Goal: Task Accomplishment & Management: Use online tool/utility

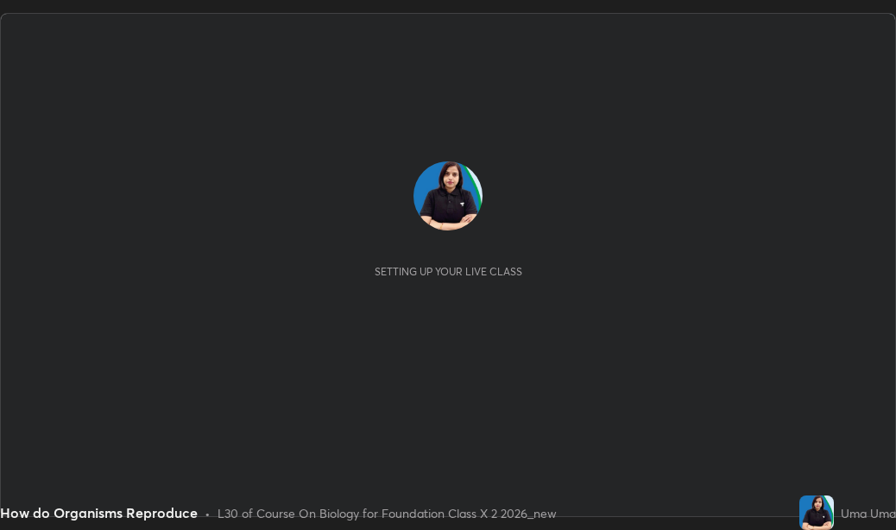
scroll to position [530, 896]
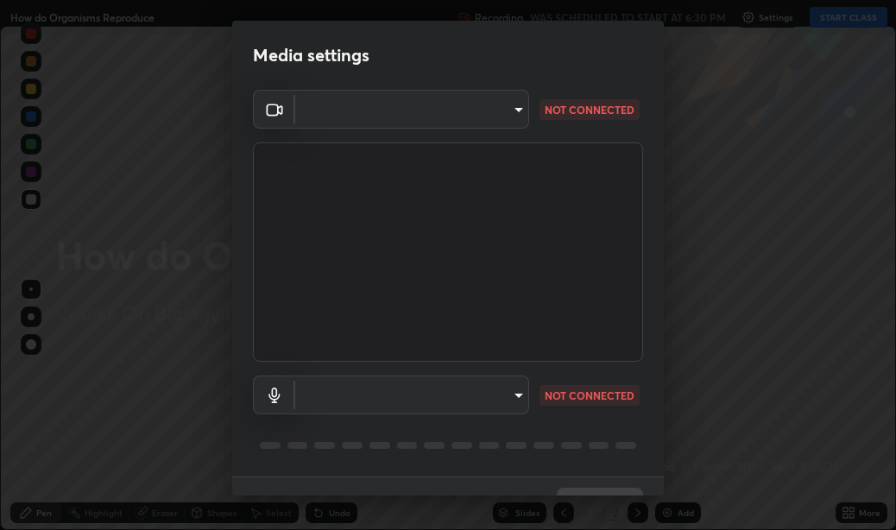
type input "36e128aea5a76c441567214939eeabbf24327133292da18f50fe7275e7648a53"
type input "communications"
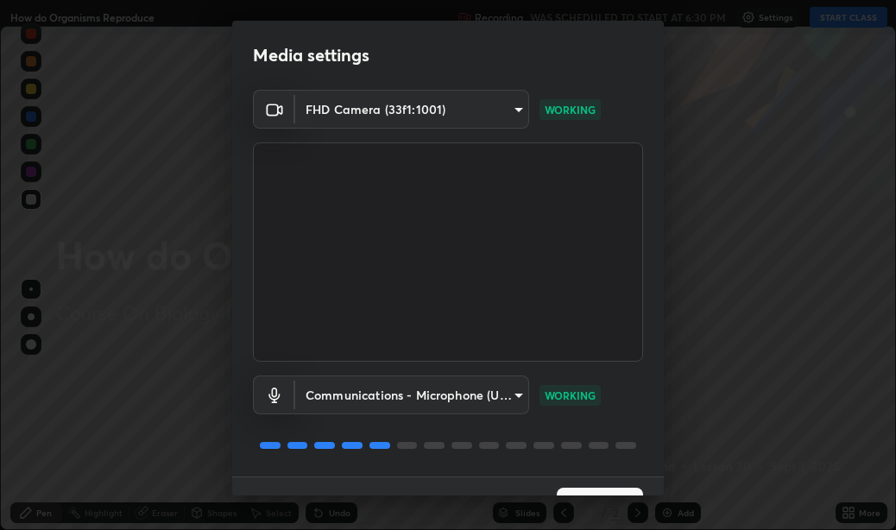
scroll to position [36, 0]
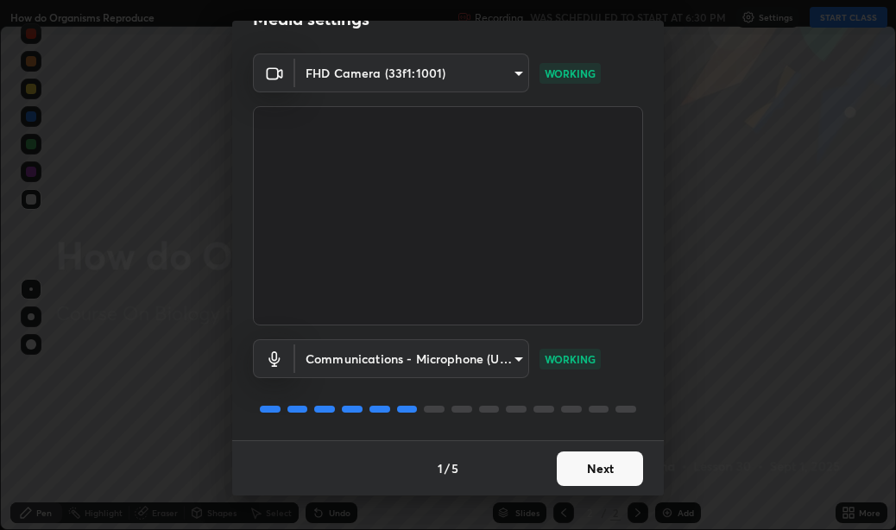
click at [569, 471] on button "Next" at bounding box center [600, 468] width 86 height 35
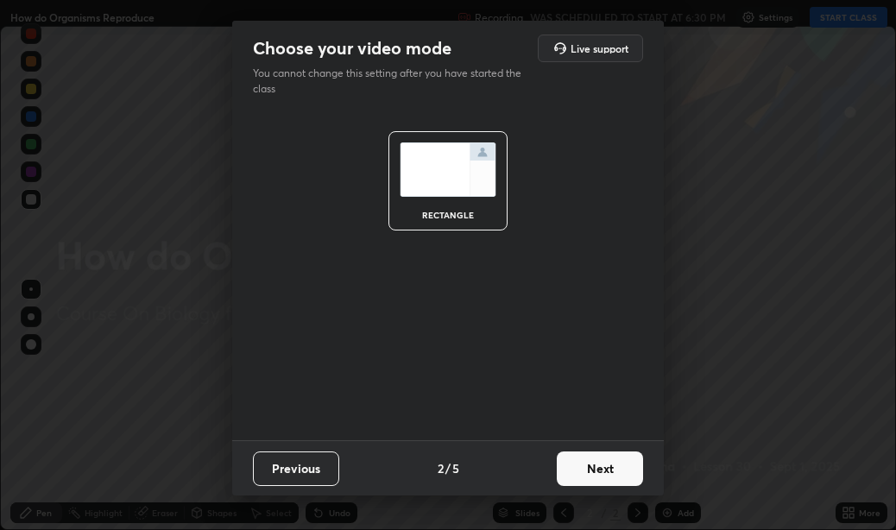
scroll to position [0, 0]
click at [571, 476] on button "Next" at bounding box center [600, 468] width 86 height 35
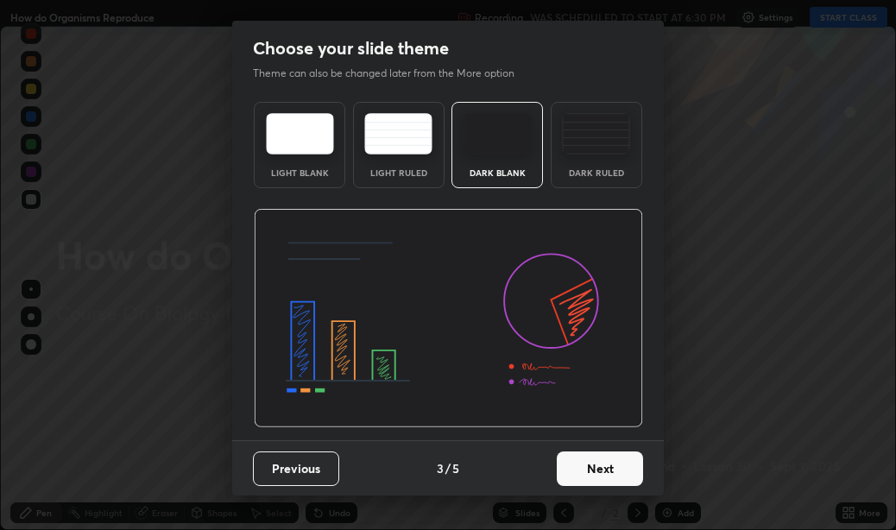
click at [575, 476] on button "Next" at bounding box center [600, 468] width 86 height 35
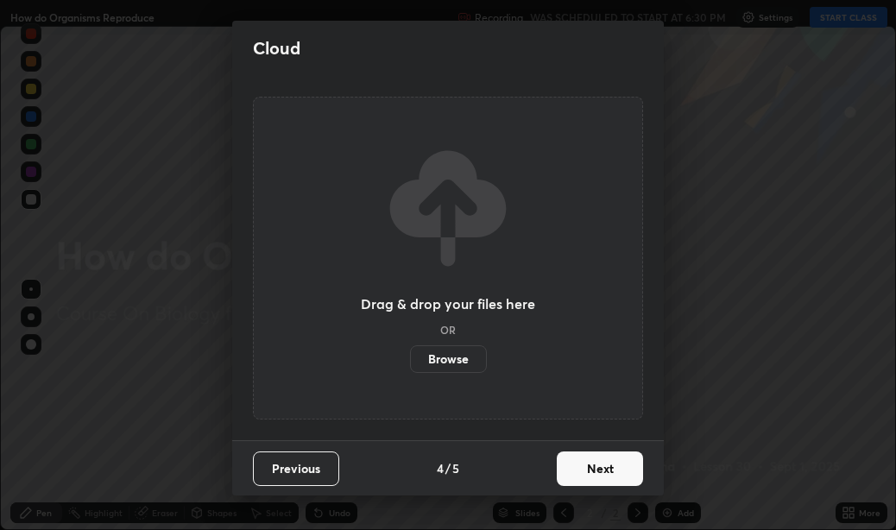
click at [572, 476] on button "Next" at bounding box center [600, 468] width 86 height 35
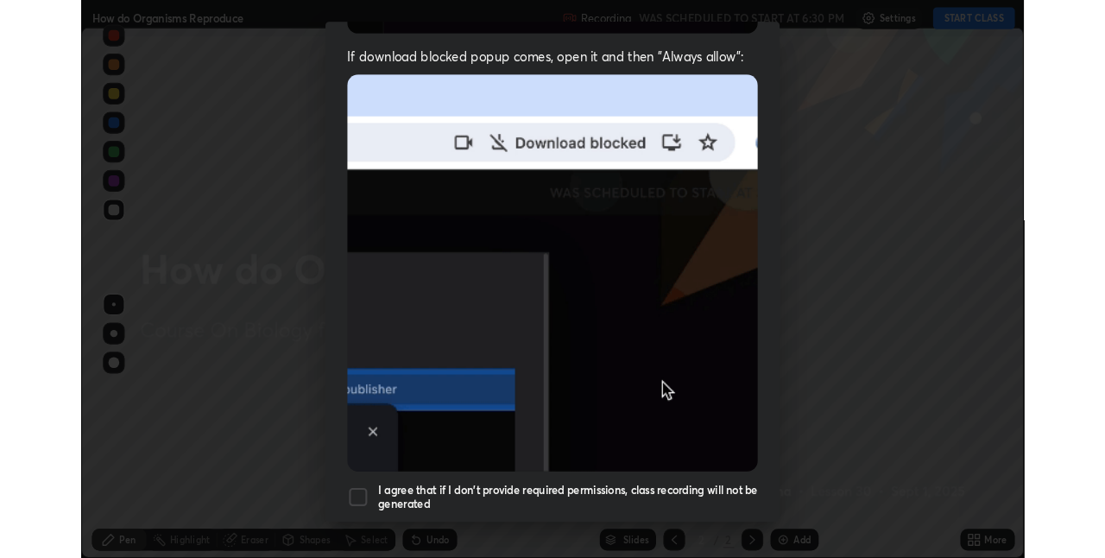
scroll to position [388, 0]
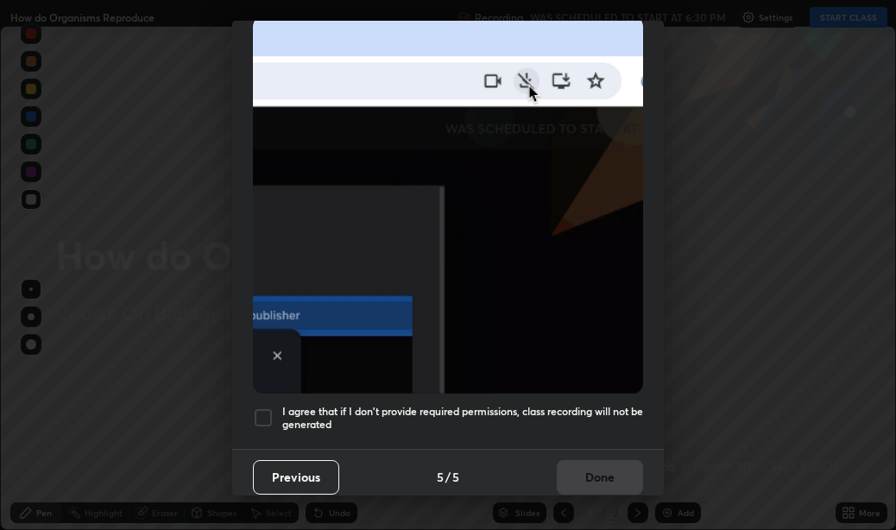
click at [544, 407] on h5 "I agree that if I don't provide required permissions, class recording will not …" at bounding box center [462, 418] width 361 height 27
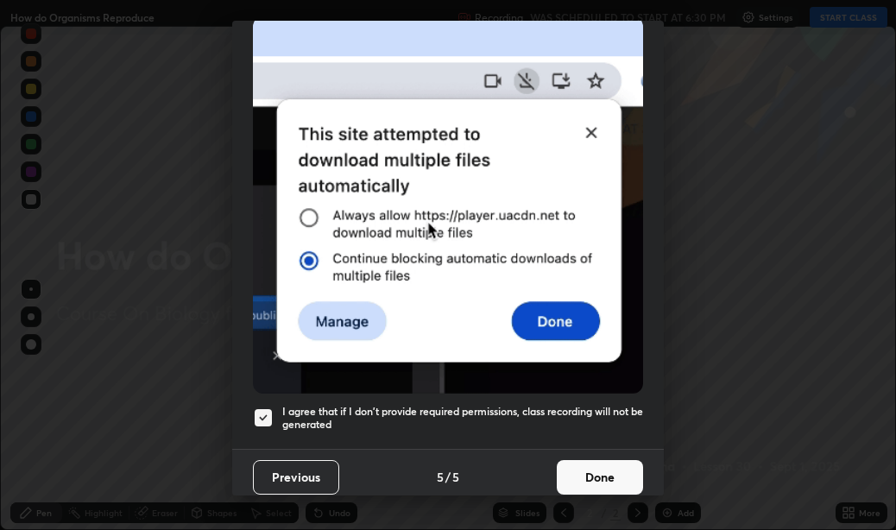
click at [565, 470] on button "Done" at bounding box center [600, 477] width 86 height 35
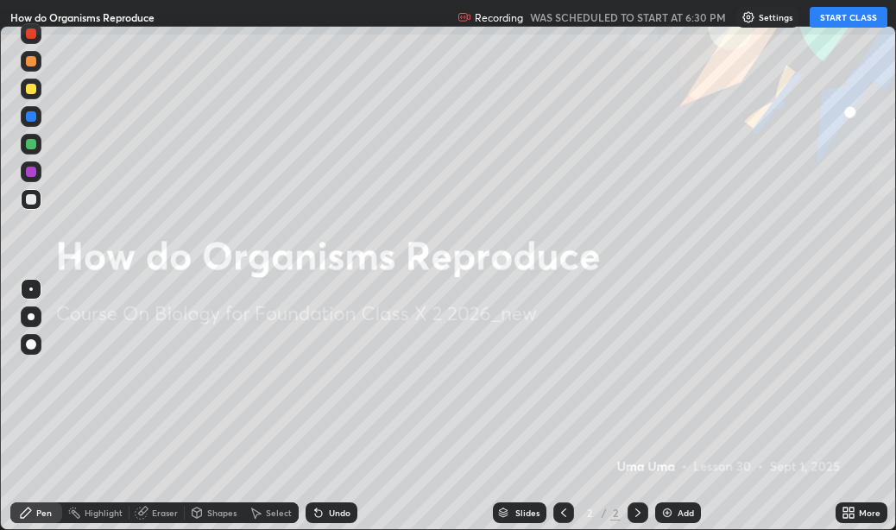
click at [853, 22] on button "START CLASS" at bounding box center [849, 17] width 78 height 21
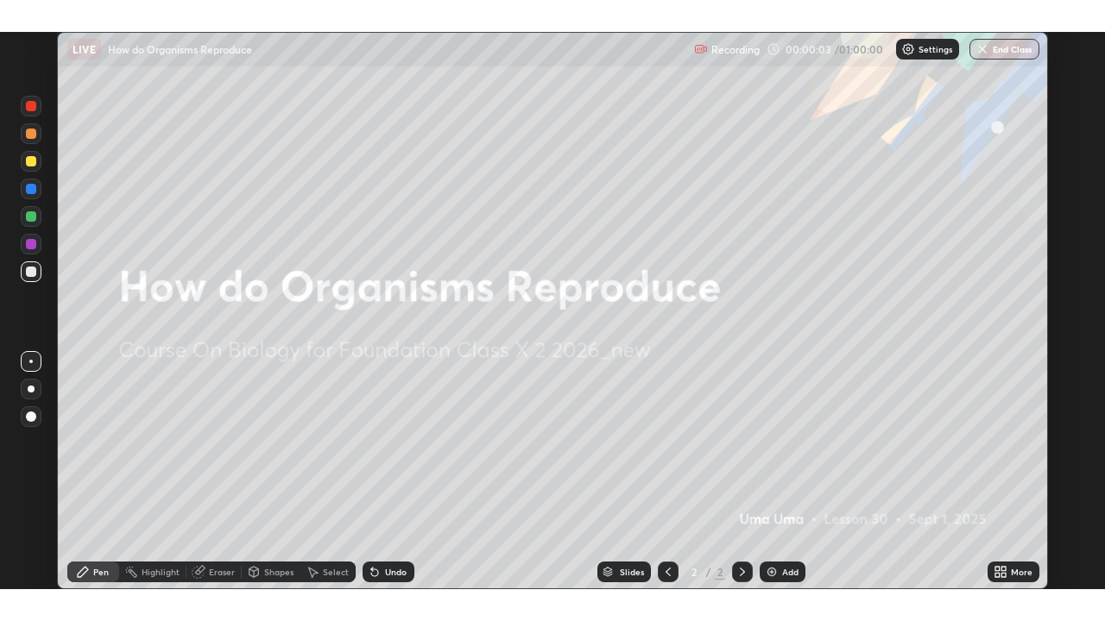
scroll to position [558, 1105]
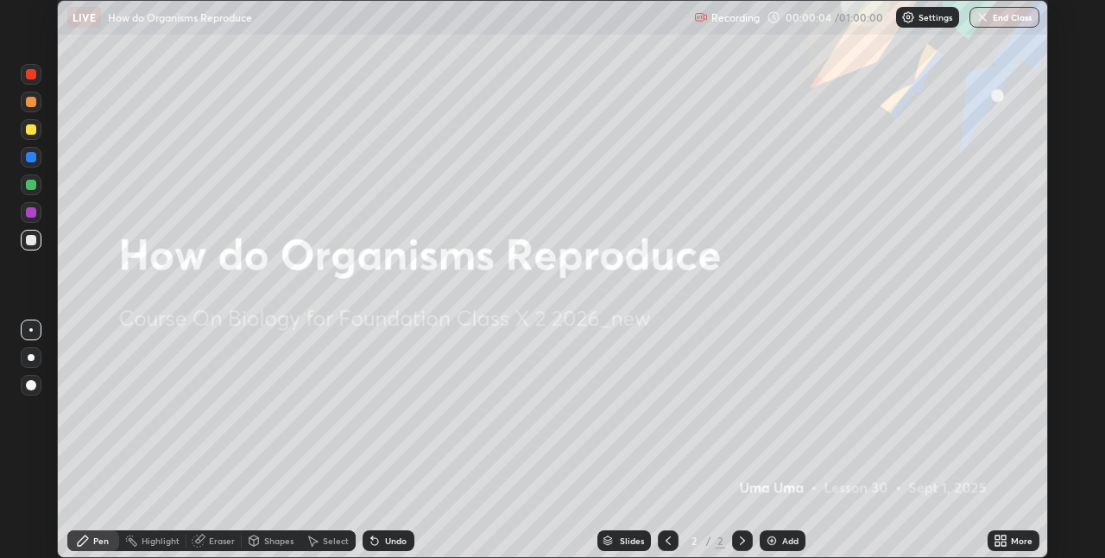
click at [895, 529] on icon at bounding box center [997, 537] width 4 height 4
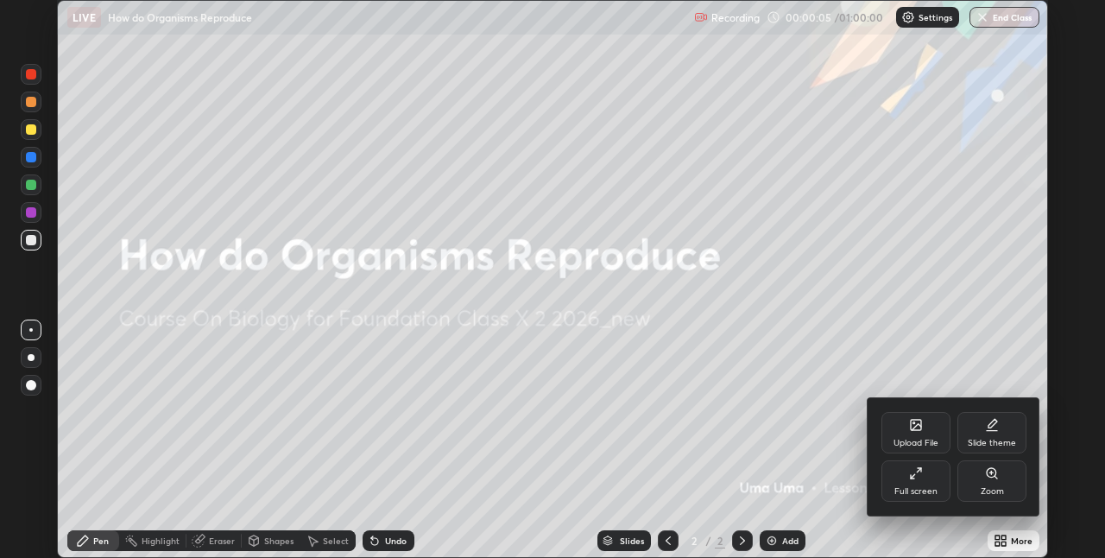
click at [895, 469] on div "Full screen" at bounding box center [915, 480] width 69 height 41
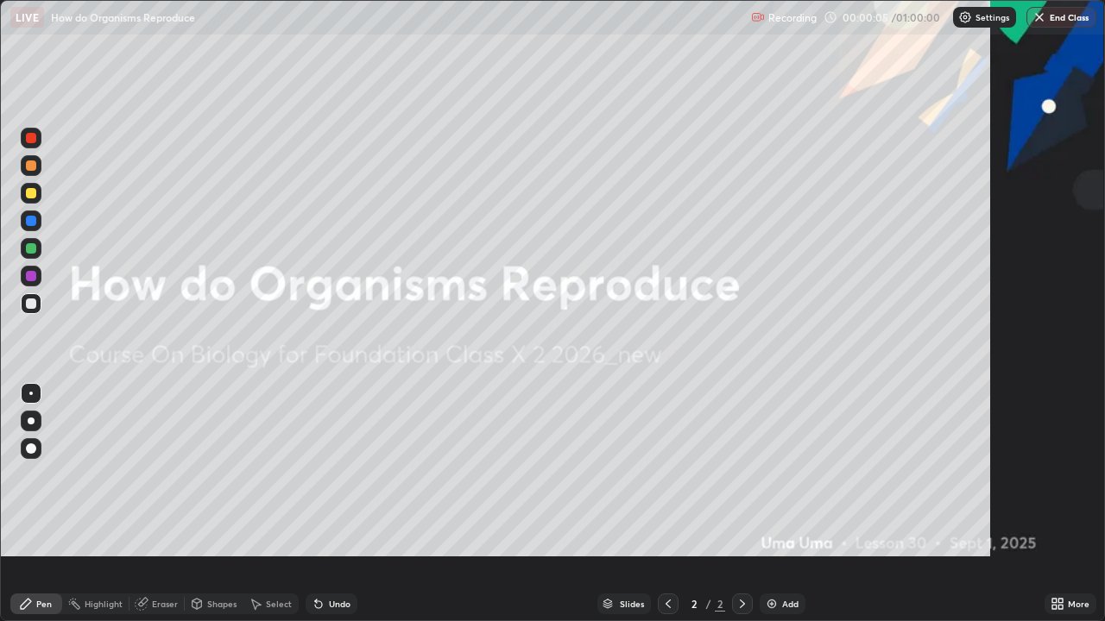
scroll to position [621, 1105]
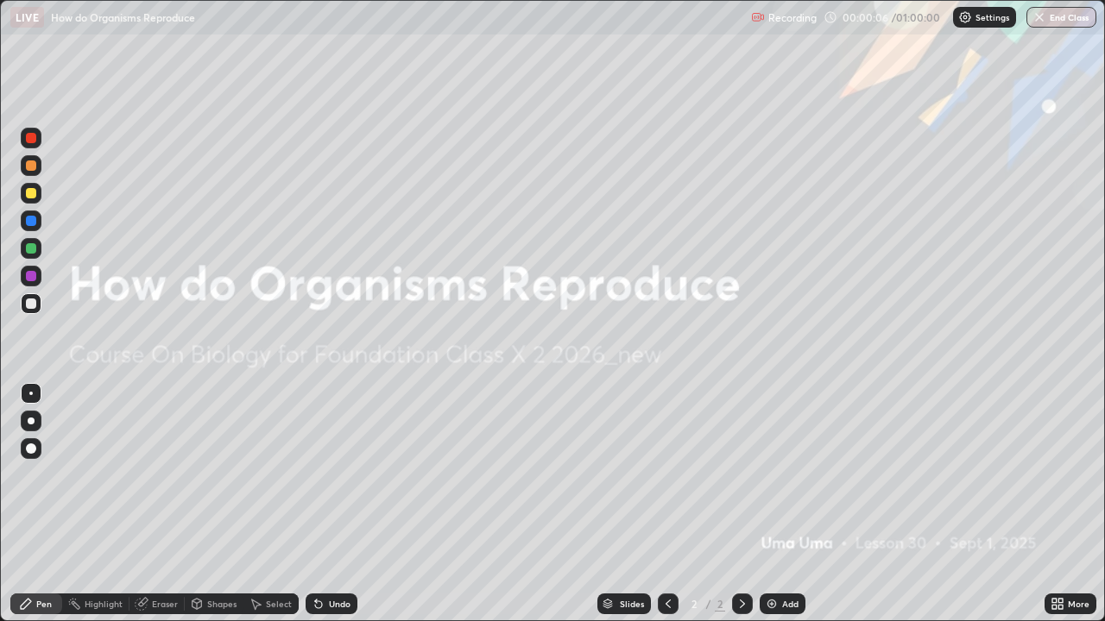
click at [774, 529] on img at bounding box center [772, 604] width 14 height 14
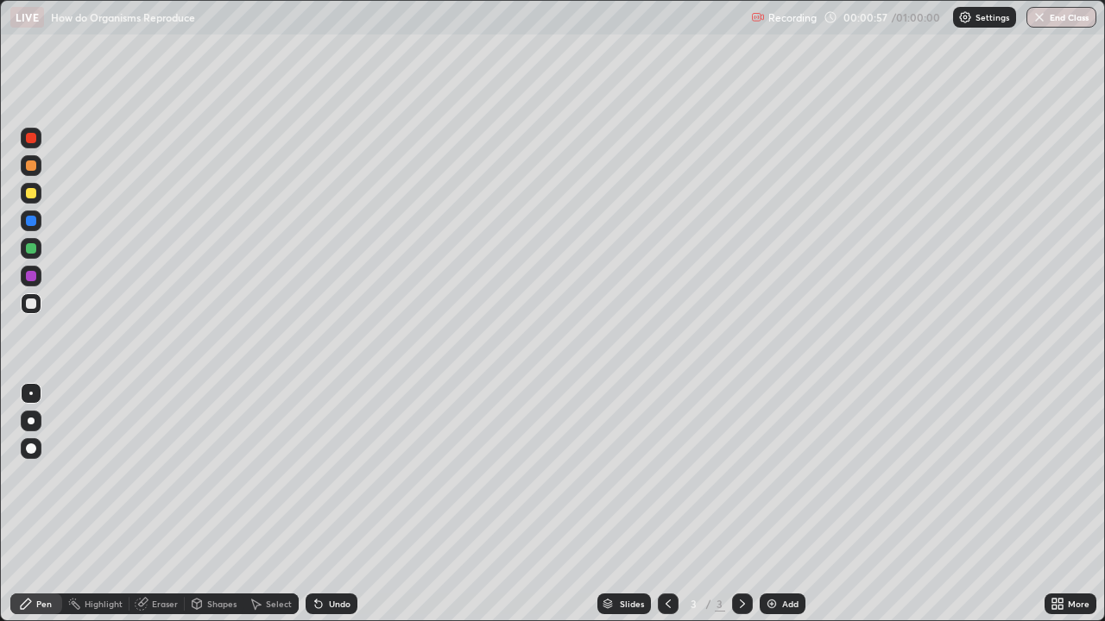
click at [27, 195] on div at bounding box center [31, 193] width 10 height 10
click at [35, 303] on div at bounding box center [31, 304] width 10 height 10
click at [165, 529] on div "Eraser" at bounding box center [165, 604] width 26 height 9
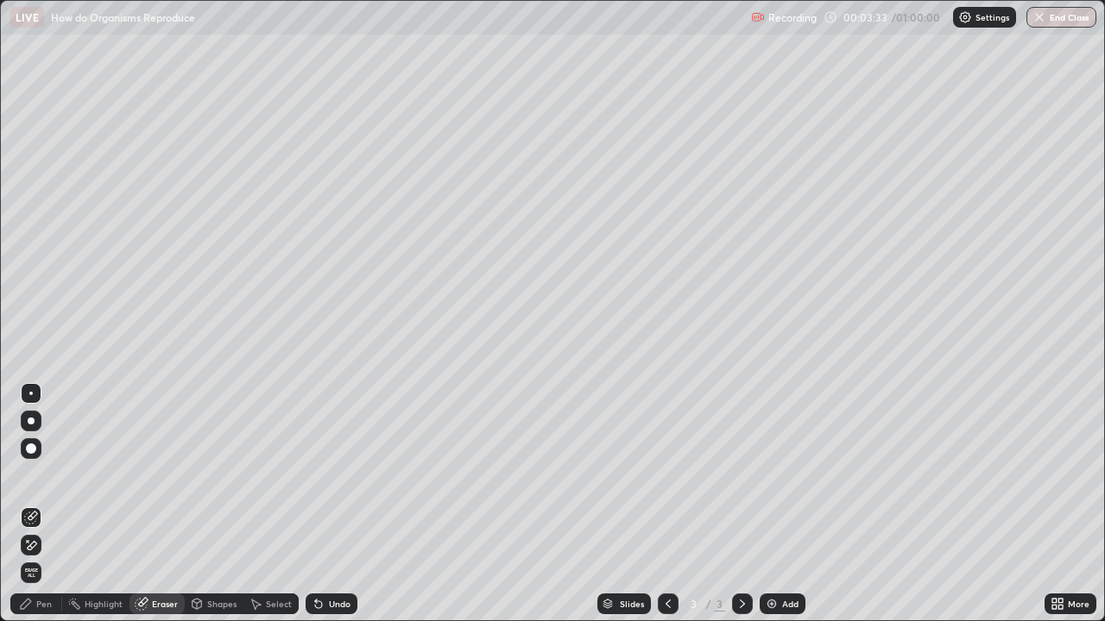
click at [44, 529] on div "Pen" at bounding box center [44, 604] width 16 height 9
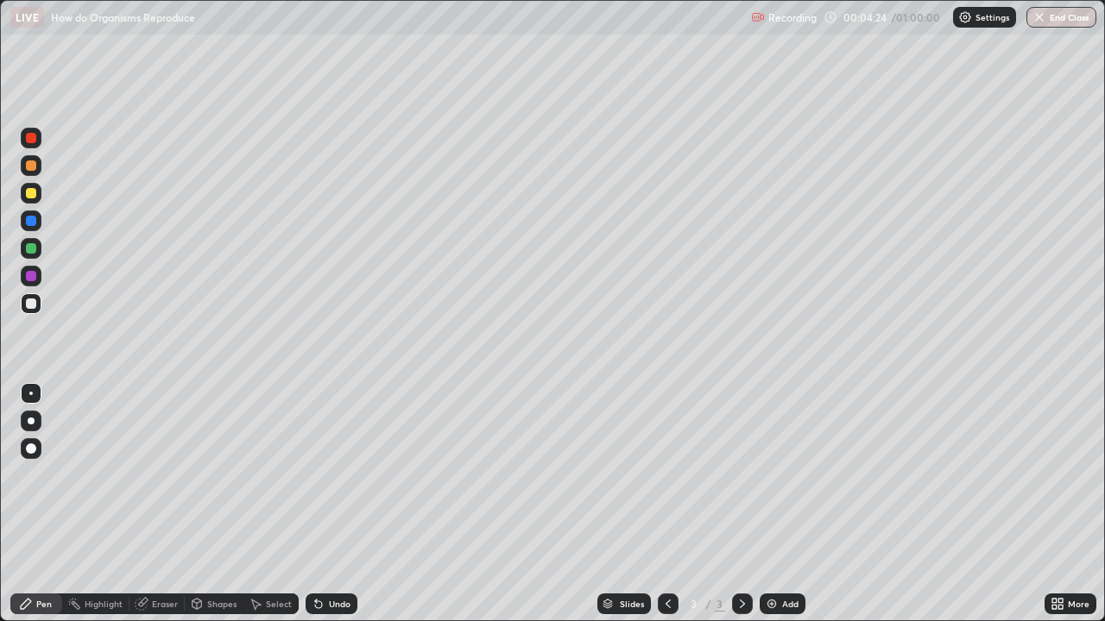
click at [32, 196] on div at bounding box center [31, 193] width 10 height 10
click at [35, 250] on div at bounding box center [31, 248] width 10 height 10
click at [28, 197] on div at bounding box center [31, 193] width 10 height 10
click at [160, 529] on div "Eraser" at bounding box center [165, 604] width 26 height 9
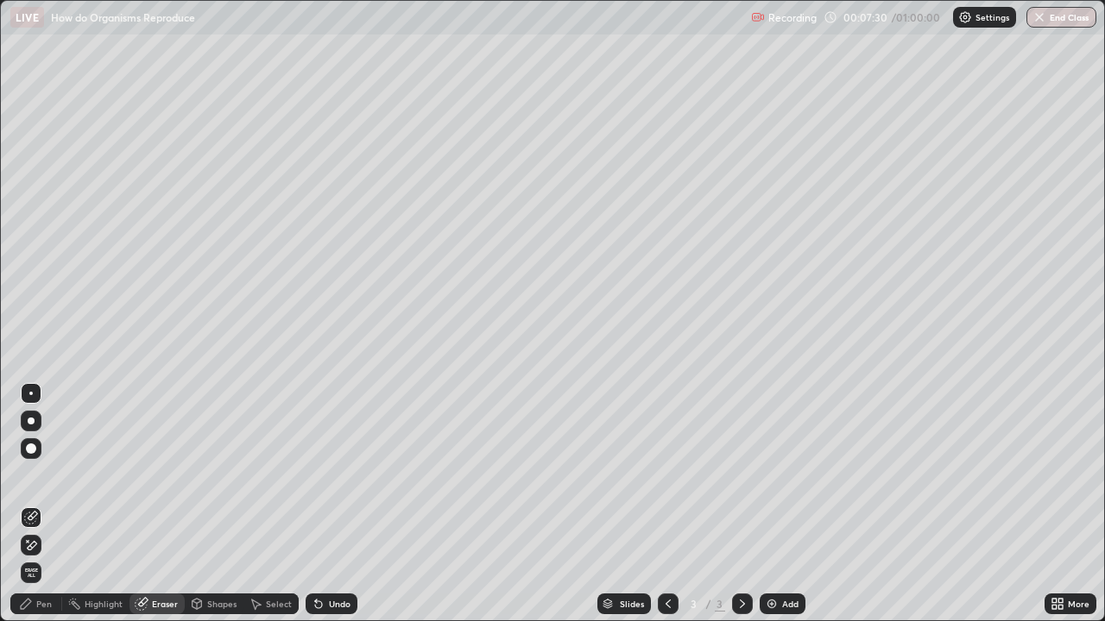
click at [44, 529] on div "Pen" at bounding box center [44, 604] width 16 height 9
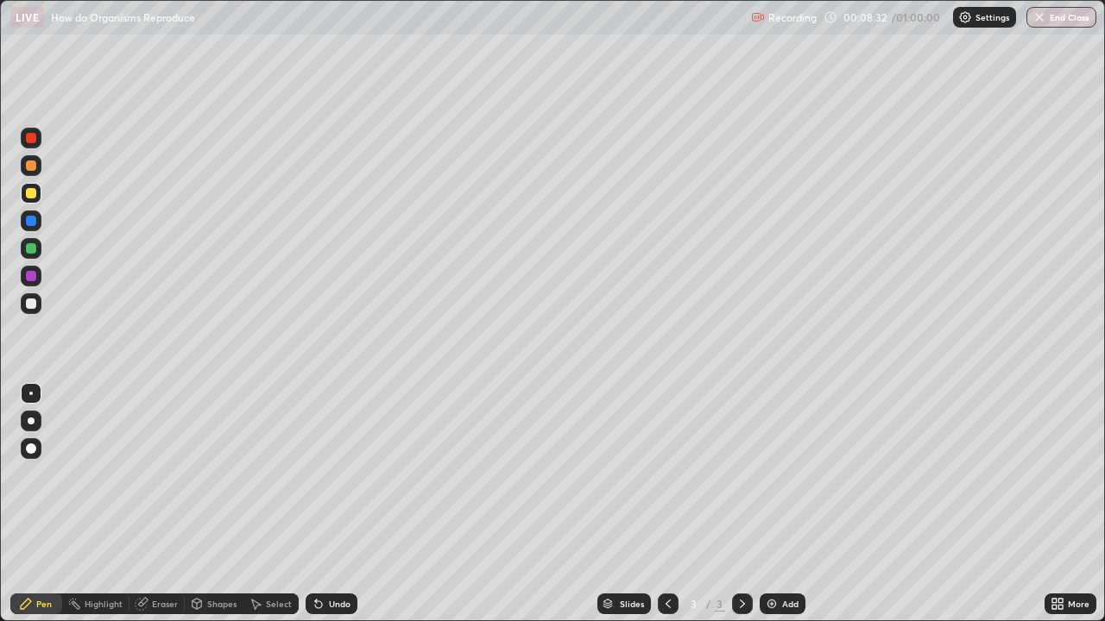
click at [161, 529] on div "Eraser" at bounding box center [165, 604] width 26 height 9
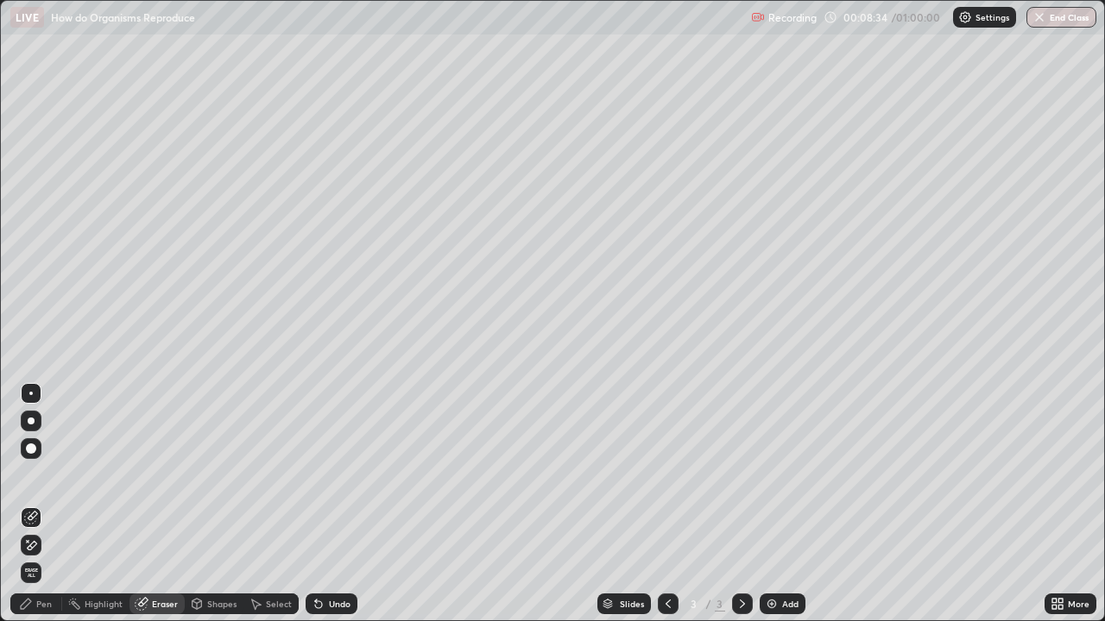
click at [56, 529] on div "Pen" at bounding box center [36, 604] width 52 height 21
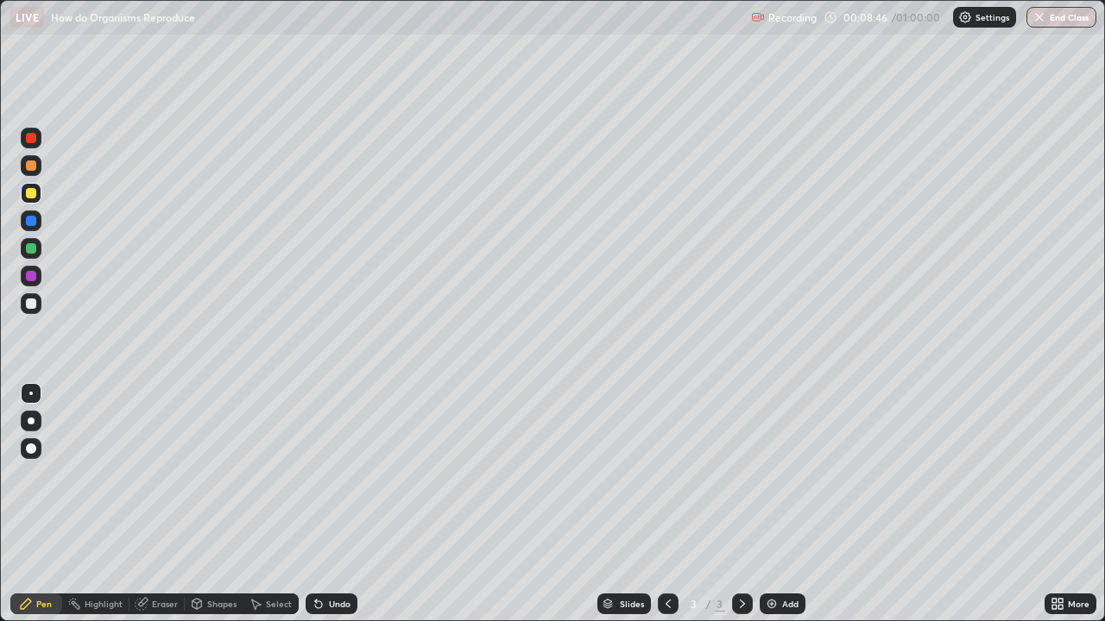
click at [161, 529] on div "Eraser" at bounding box center [165, 604] width 26 height 9
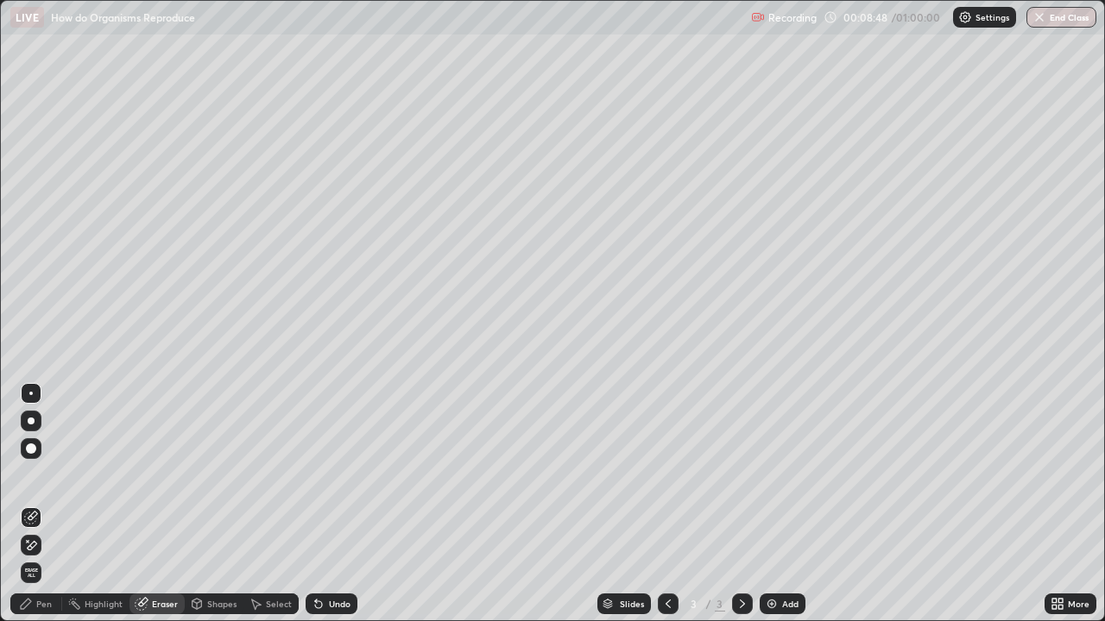
click at [47, 529] on div "Pen" at bounding box center [44, 604] width 16 height 9
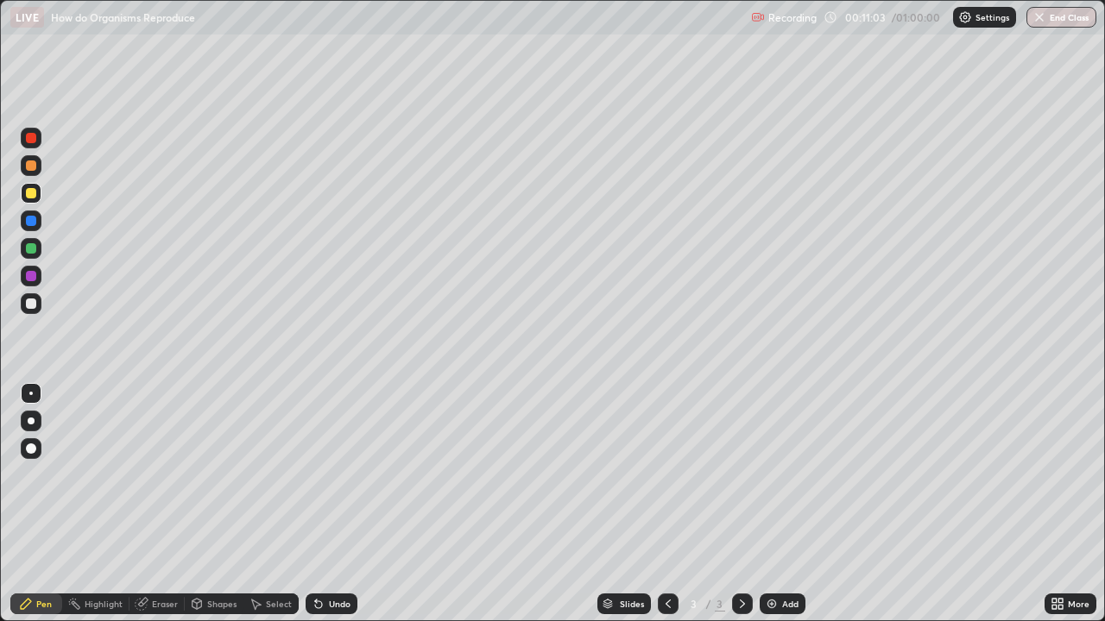
click at [33, 250] on div at bounding box center [31, 248] width 10 height 10
click at [31, 277] on div at bounding box center [31, 276] width 10 height 10
click at [28, 250] on div at bounding box center [31, 248] width 10 height 10
click at [773, 529] on img at bounding box center [772, 604] width 14 height 14
click at [35, 301] on div at bounding box center [31, 304] width 10 height 10
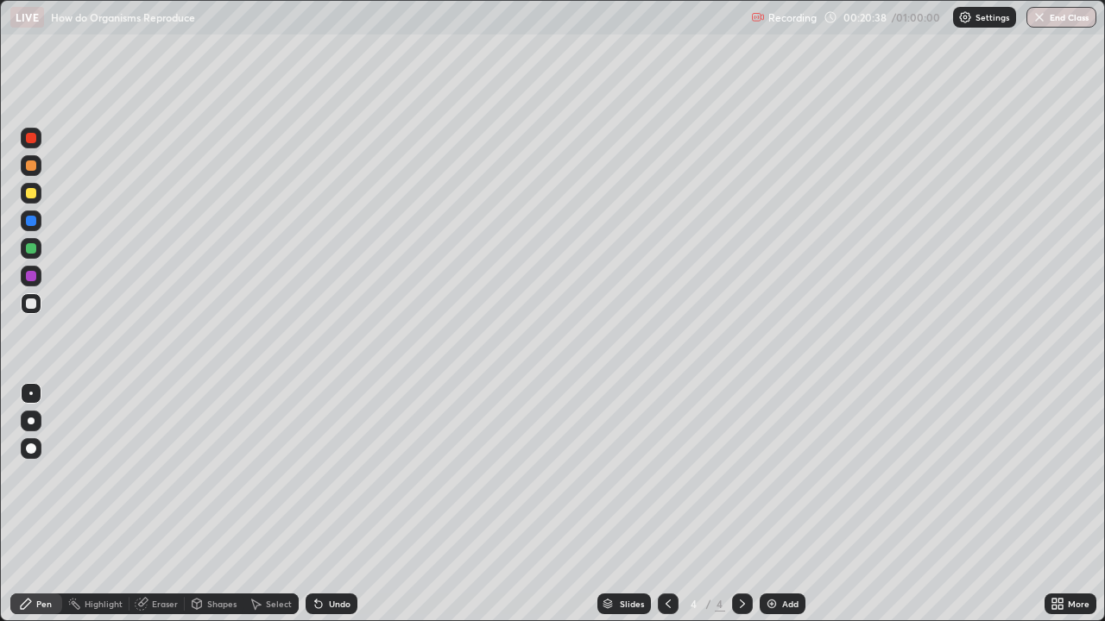
click at [29, 277] on div at bounding box center [31, 276] width 10 height 10
click at [33, 248] on div at bounding box center [31, 248] width 10 height 10
click at [30, 307] on div at bounding box center [31, 304] width 10 height 10
click at [33, 250] on div at bounding box center [31, 248] width 10 height 10
click at [28, 223] on div at bounding box center [31, 221] width 10 height 10
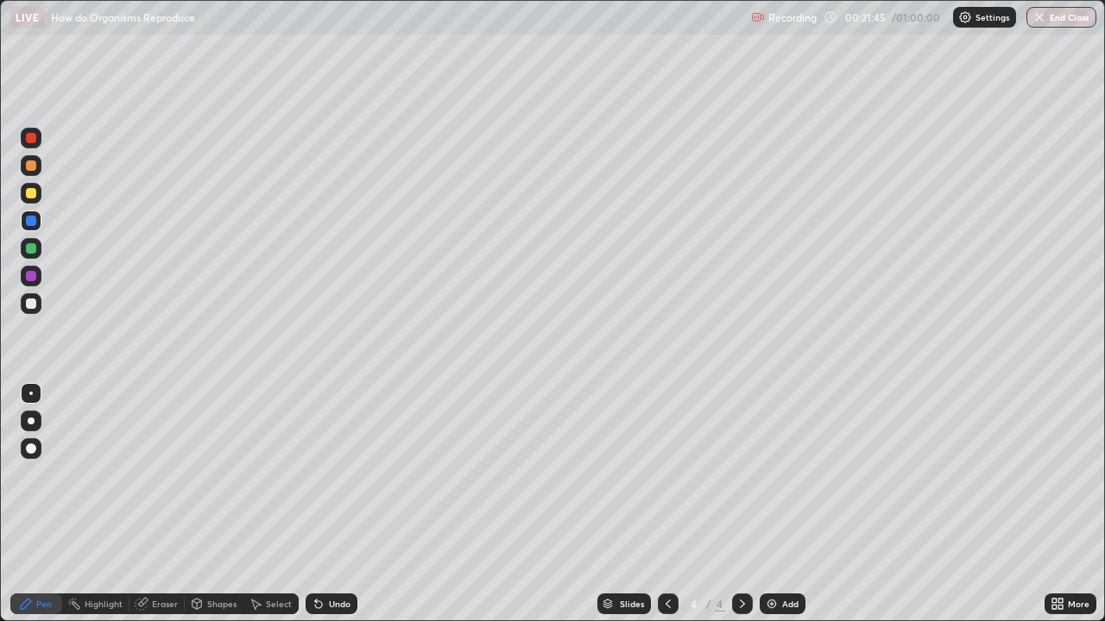
click at [35, 194] on div at bounding box center [31, 193] width 10 height 10
click at [31, 302] on div at bounding box center [31, 304] width 10 height 10
click at [31, 167] on div at bounding box center [31, 166] width 10 height 10
click at [32, 251] on div at bounding box center [31, 248] width 10 height 10
click at [33, 301] on div at bounding box center [31, 304] width 10 height 10
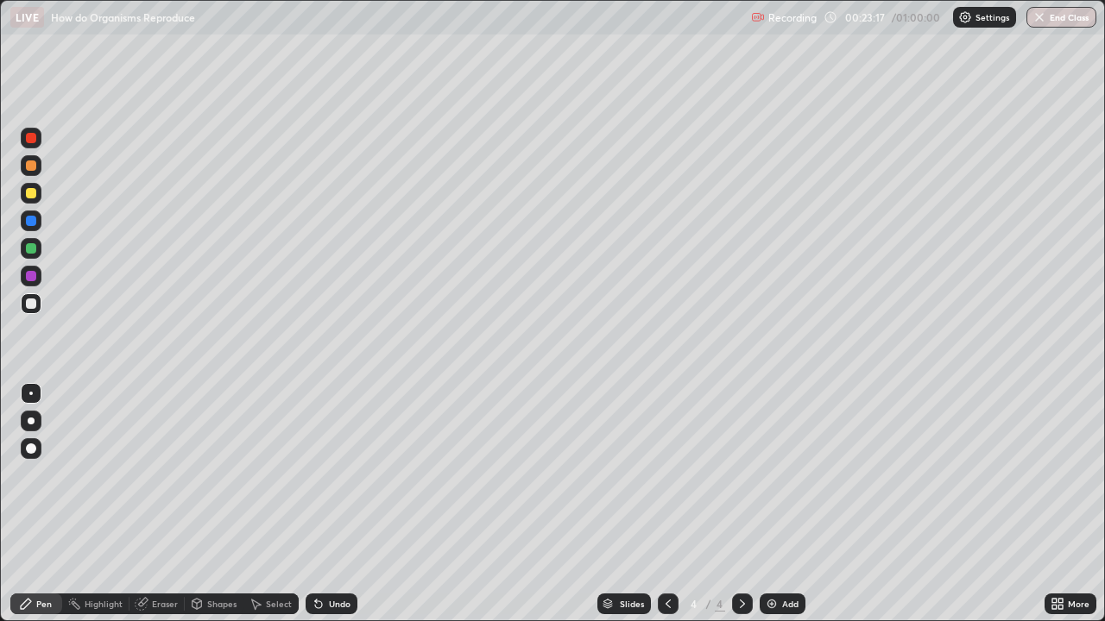
click at [32, 198] on div at bounding box center [31, 193] width 10 height 10
click at [31, 302] on div at bounding box center [31, 304] width 10 height 10
click at [34, 277] on div at bounding box center [31, 276] width 10 height 10
click at [149, 529] on div "Eraser" at bounding box center [156, 604] width 55 height 21
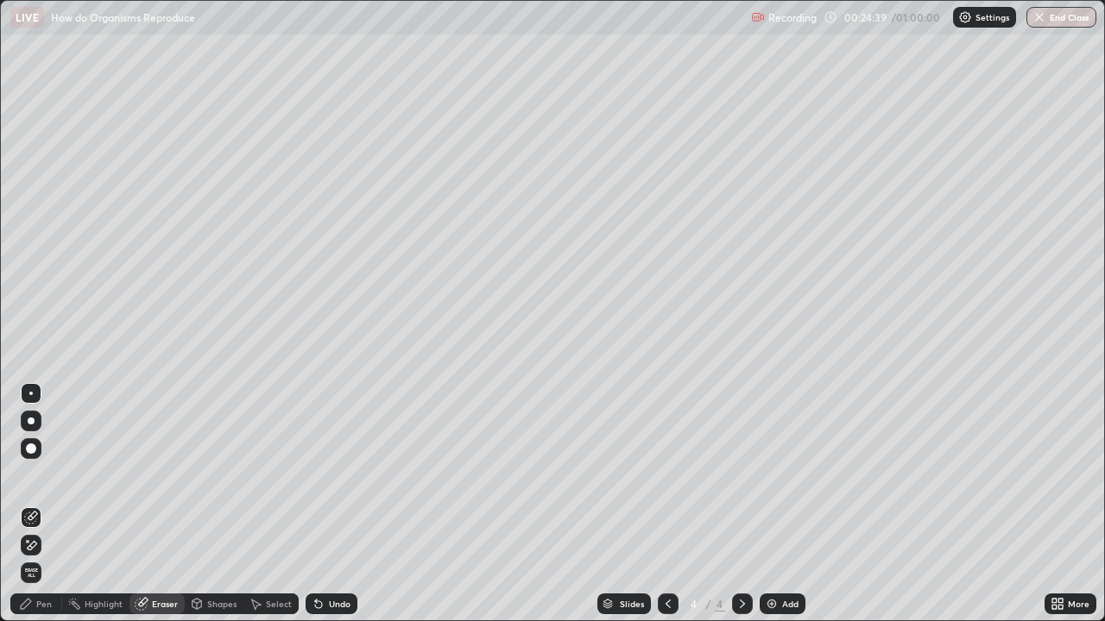
click at [45, 529] on div "Pen" at bounding box center [44, 604] width 16 height 9
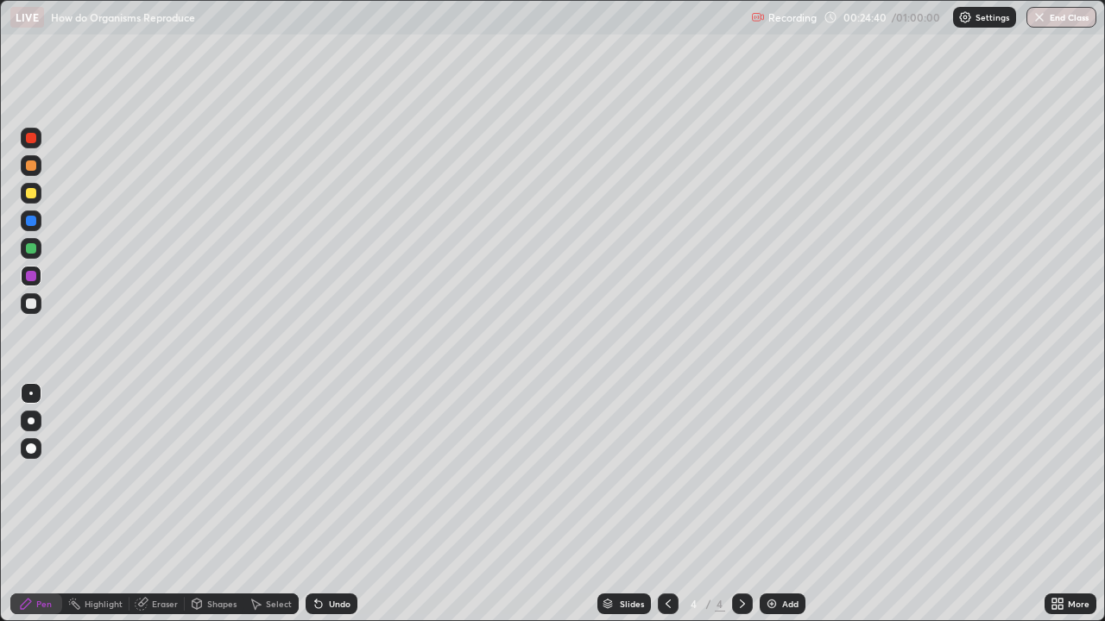
click at [34, 312] on div at bounding box center [31, 303] width 21 height 21
click at [29, 134] on div at bounding box center [31, 138] width 10 height 10
click at [158, 529] on div "Eraser" at bounding box center [156, 604] width 55 height 21
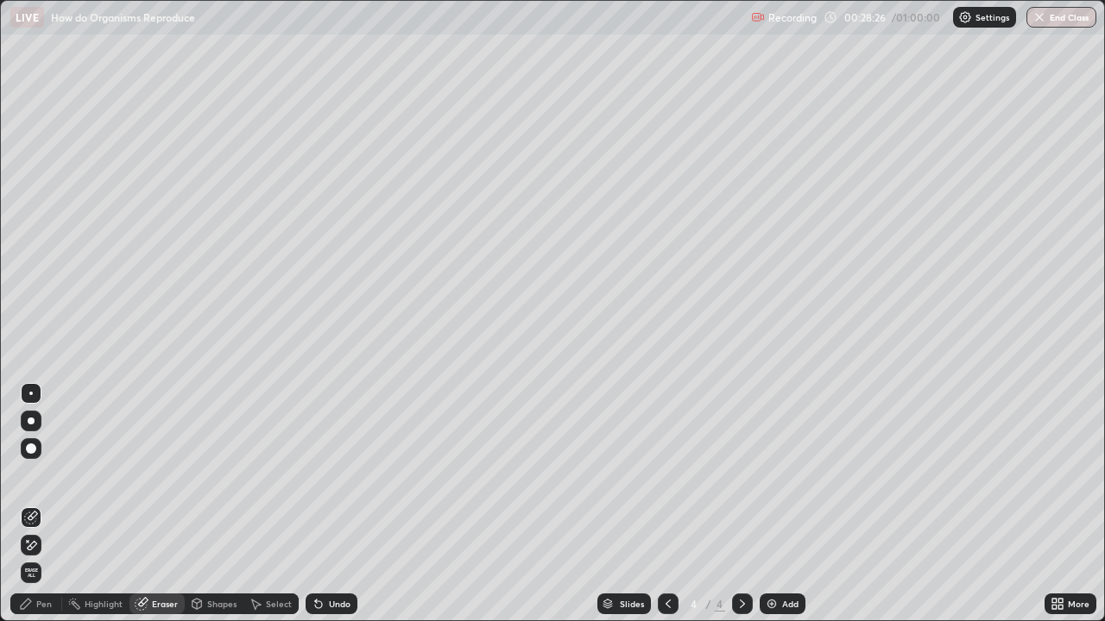
click at [41, 529] on div "Pen" at bounding box center [44, 604] width 16 height 9
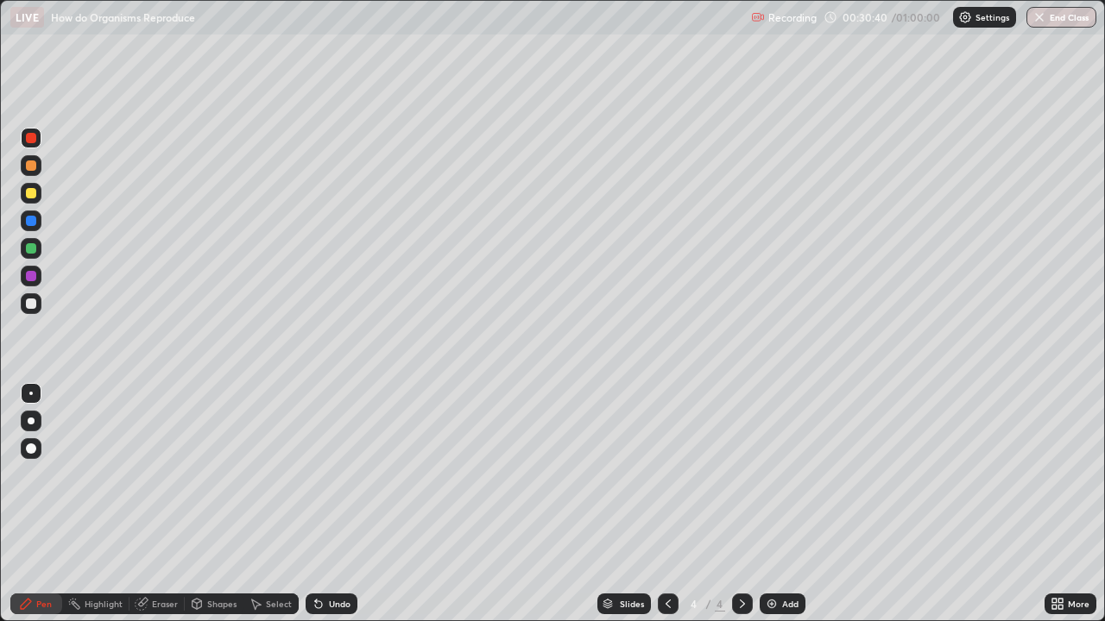
click at [32, 194] on div at bounding box center [31, 193] width 10 height 10
click at [31, 219] on div at bounding box center [31, 221] width 10 height 10
click at [772, 529] on img at bounding box center [772, 604] width 14 height 14
click at [34, 306] on div at bounding box center [31, 304] width 10 height 10
click at [29, 304] on div at bounding box center [31, 304] width 10 height 10
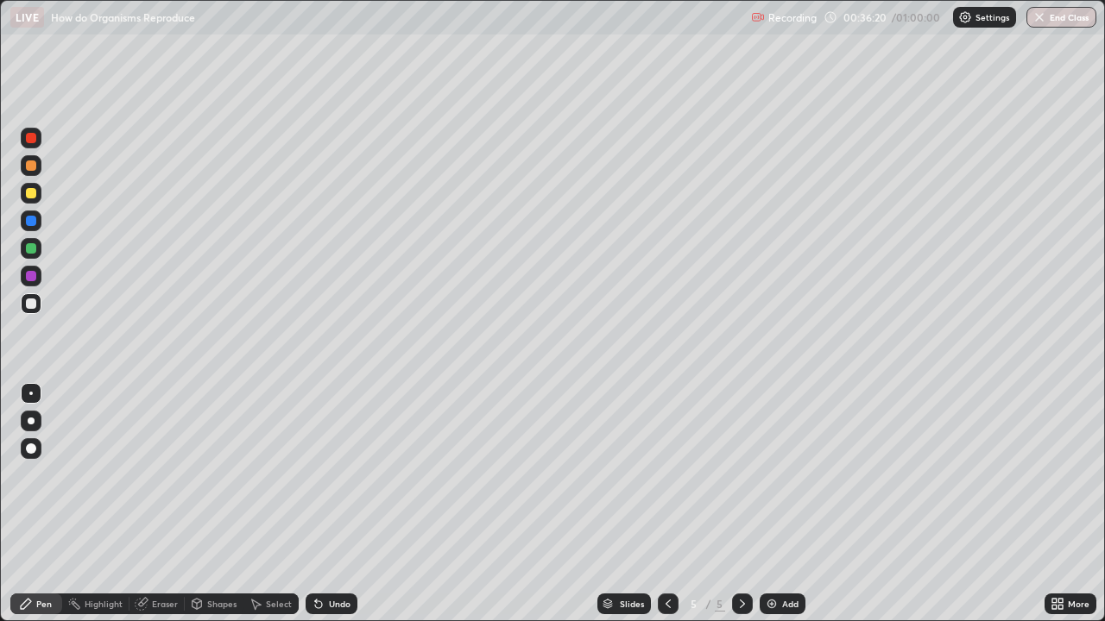
click at [160, 529] on div "Eraser" at bounding box center [165, 604] width 26 height 9
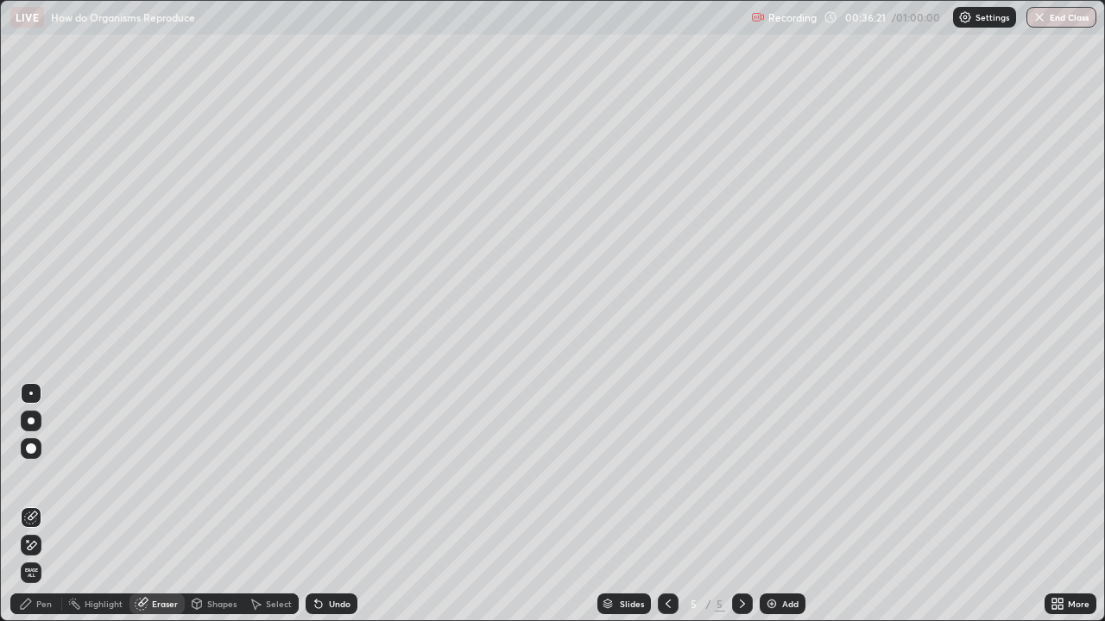
click at [43, 529] on div "Pen" at bounding box center [44, 604] width 16 height 9
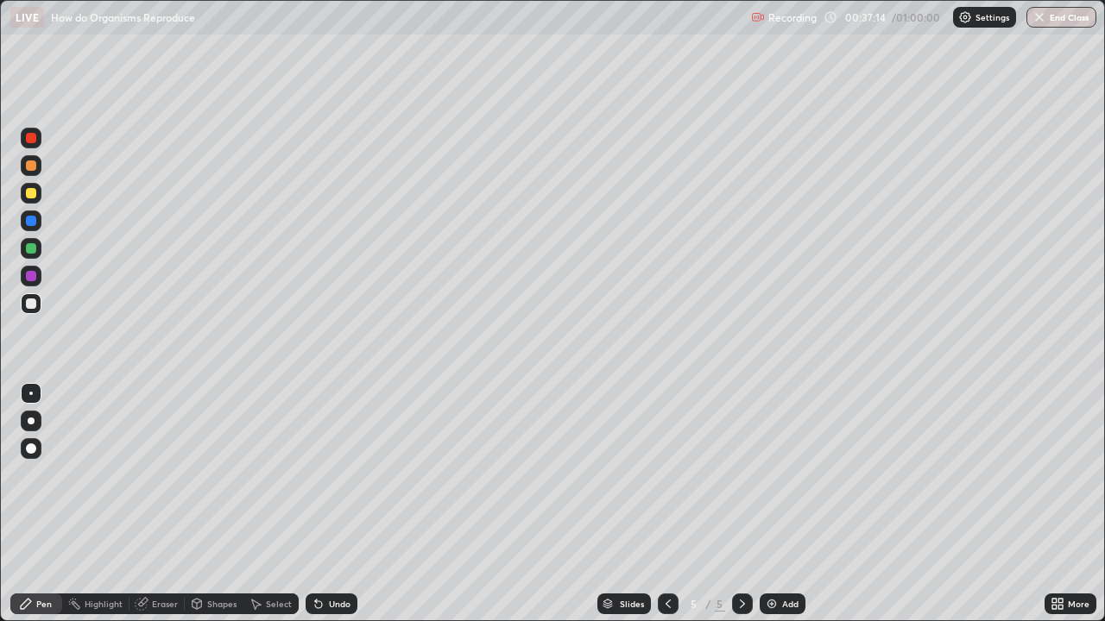
click at [156, 529] on div "Eraser" at bounding box center [165, 604] width 26 height 9
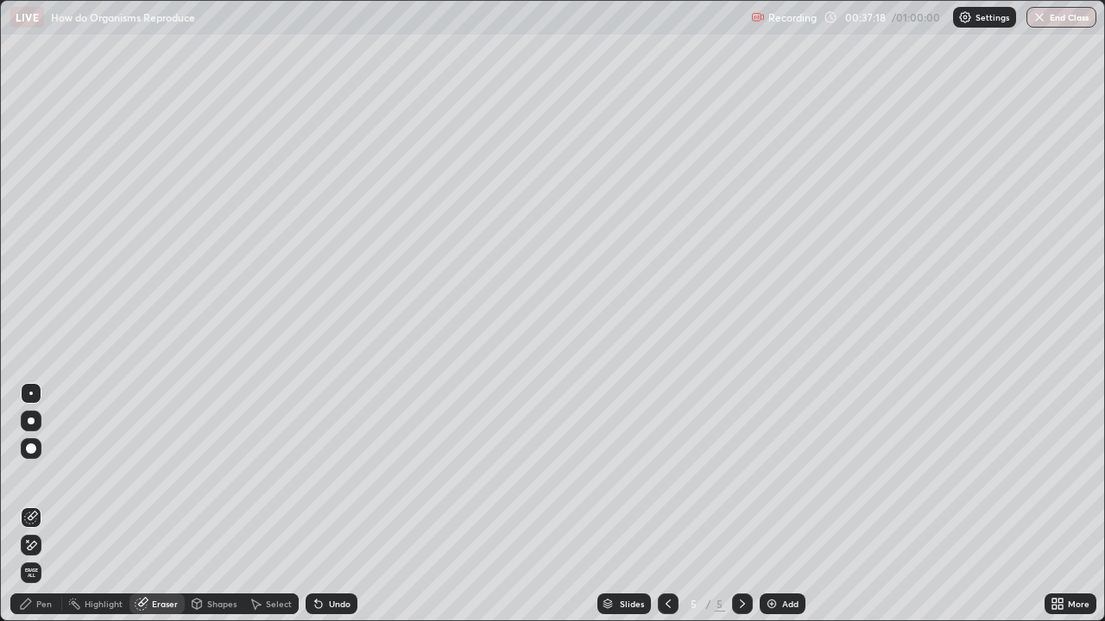
click at [37, 529] on div "Pen" at bounding box center [44, 604] width 16 height 9
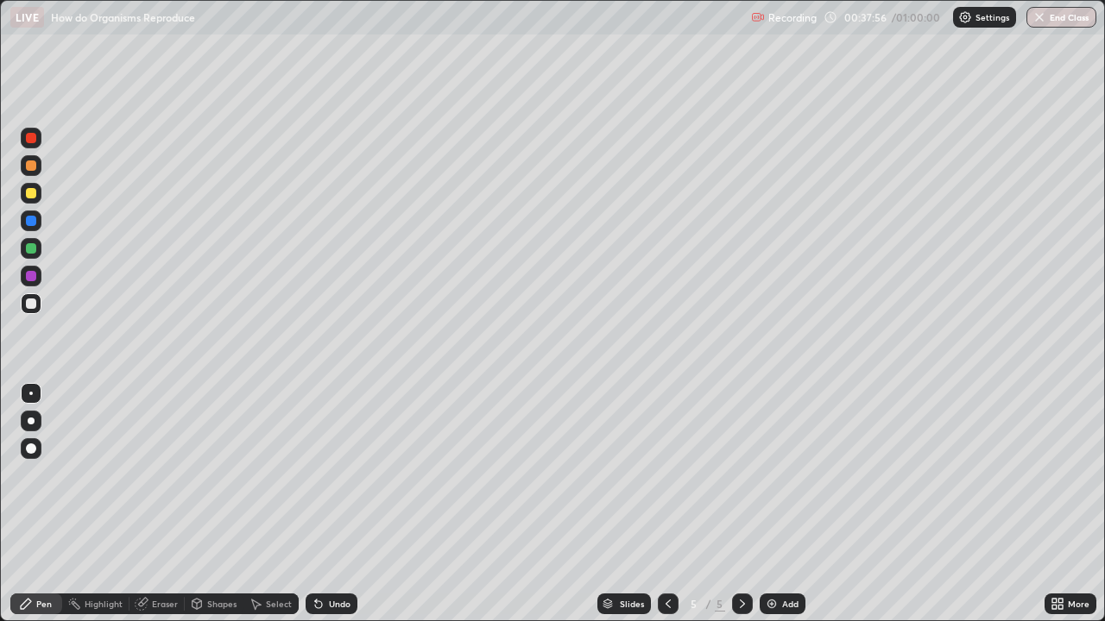
click at [31, 305] on div at bounding box center [31, 304] width 10 height 10
click at [126, 381] on button "Undo" at bounding box center [122, 372] width 50 height 21
click at [163, 529] on div "Eraser" at bounding box center [165, 604] width 26 height 9
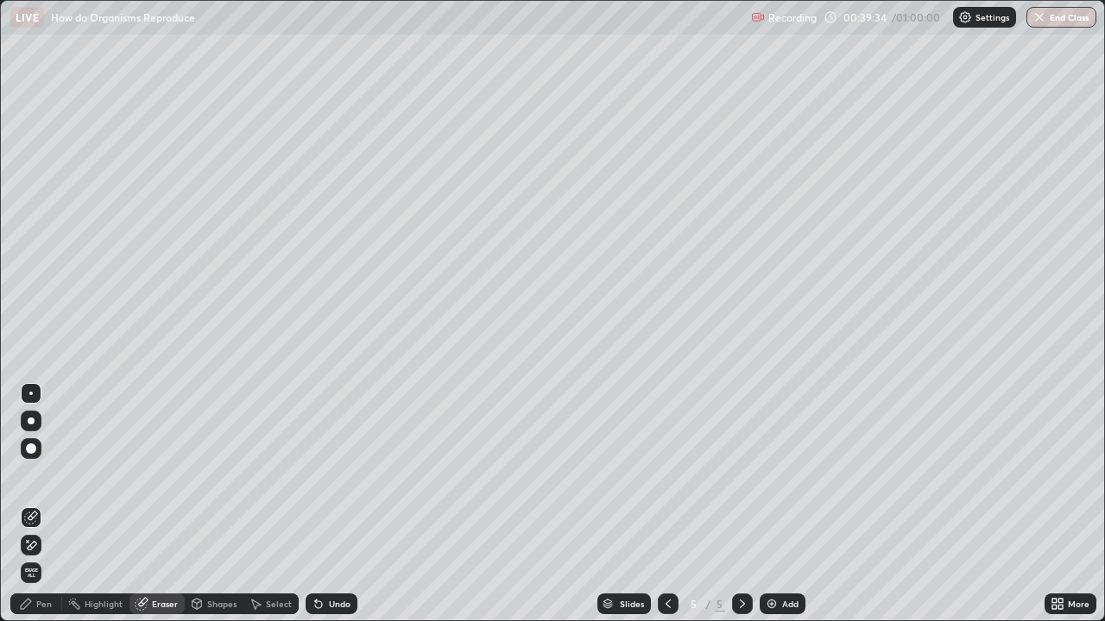
click at [43, 529] on div "Pen" at bounding box center [44, 604] width 16 height 9
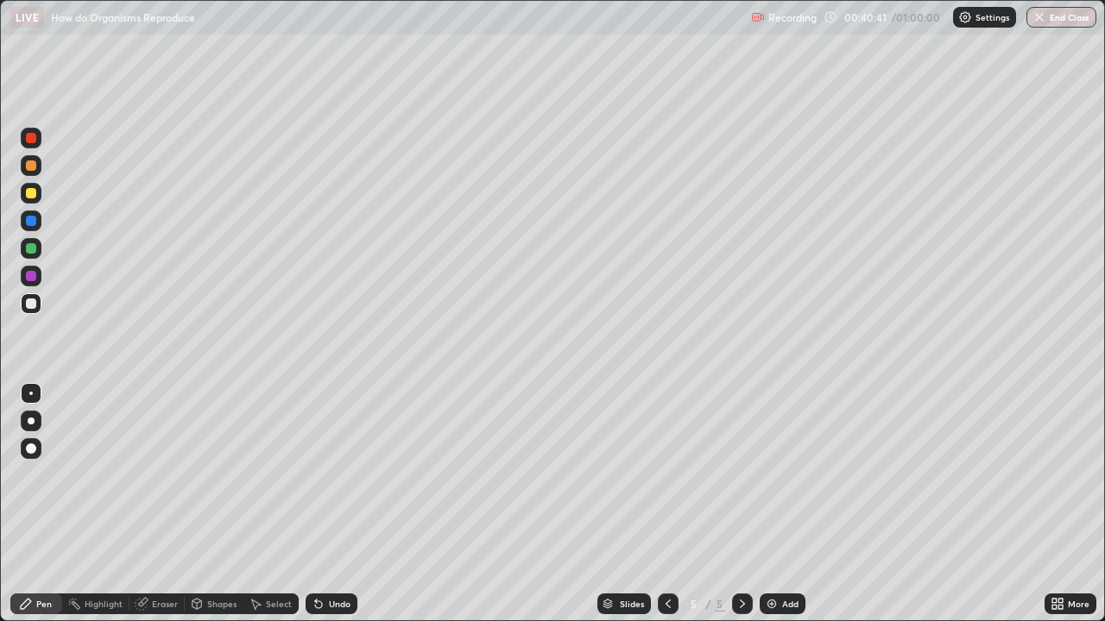
click at [771, 529] on img at bounding box center [772, 604] width 14 height 14
click at [38, 195] on div at bounding box center [31, 193] width 21 height 21
click at [34, 300] on div at bounding box center [31, 304] width 10 height 10
click at [162, 529] on div "Eraser" at bounding box center [165, 604] width 26 height 9
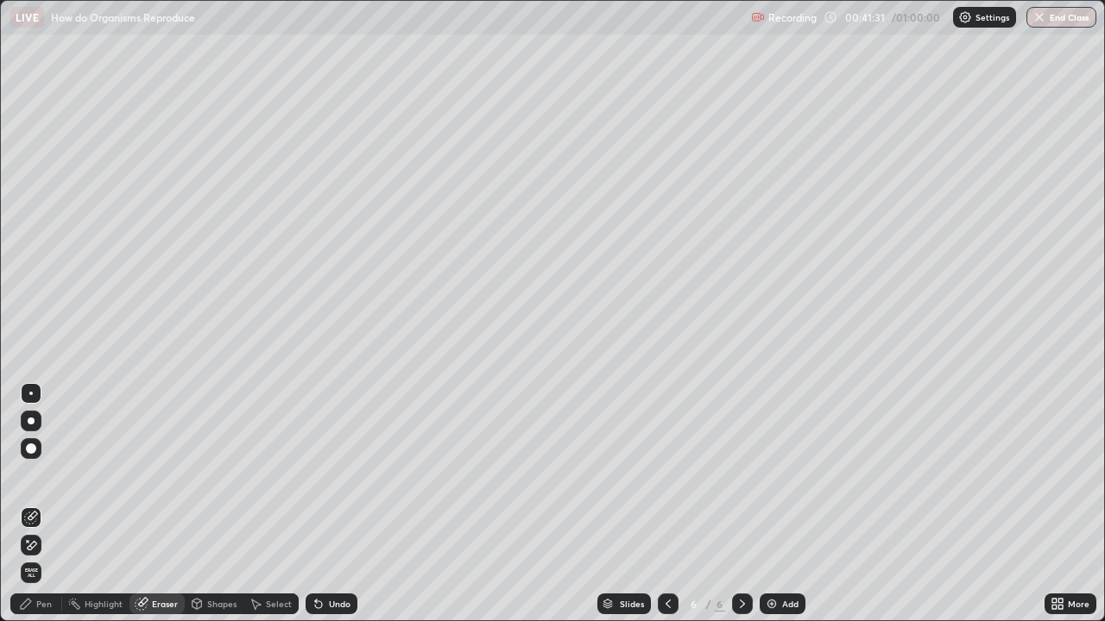
click at [41, 529] on div "Pen" at bounding box center [44, 604] width 16 height 9
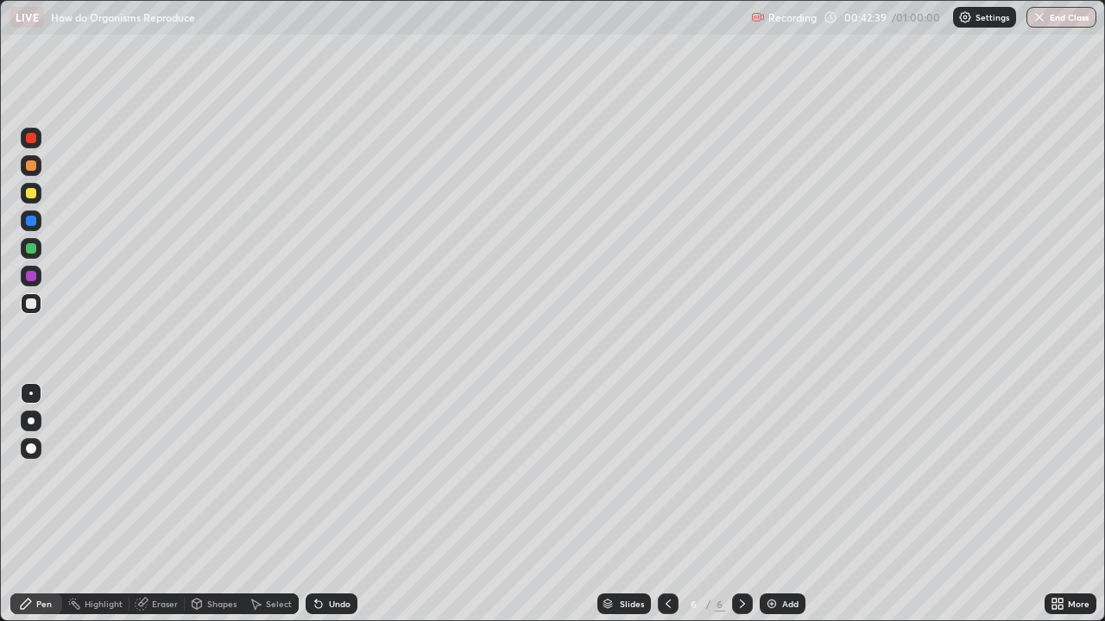
click at [34, 251] on div at bounding box center [31, 248] width 10 height 10
click at [30, 194] on div at bounding box center [31, 193] width 10 height 10
click at [167, 529] on div "Eraser" at bounding box center [165, 604] width 26 height 9
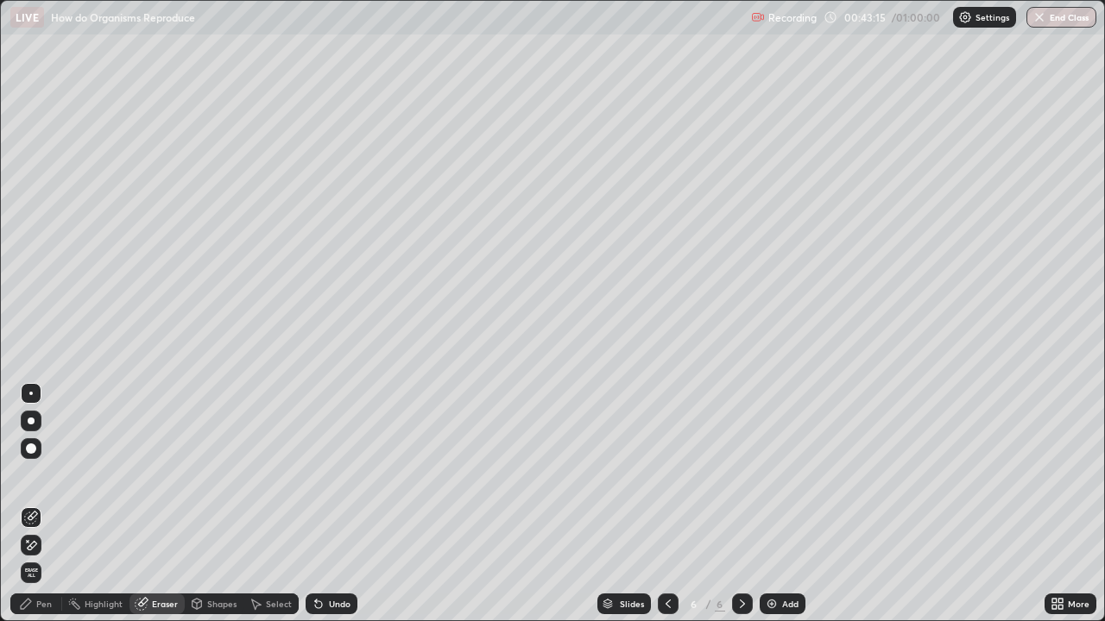
click at [48, 529] on div "Pen" at bounding box center [44, 604] width 16 height 9
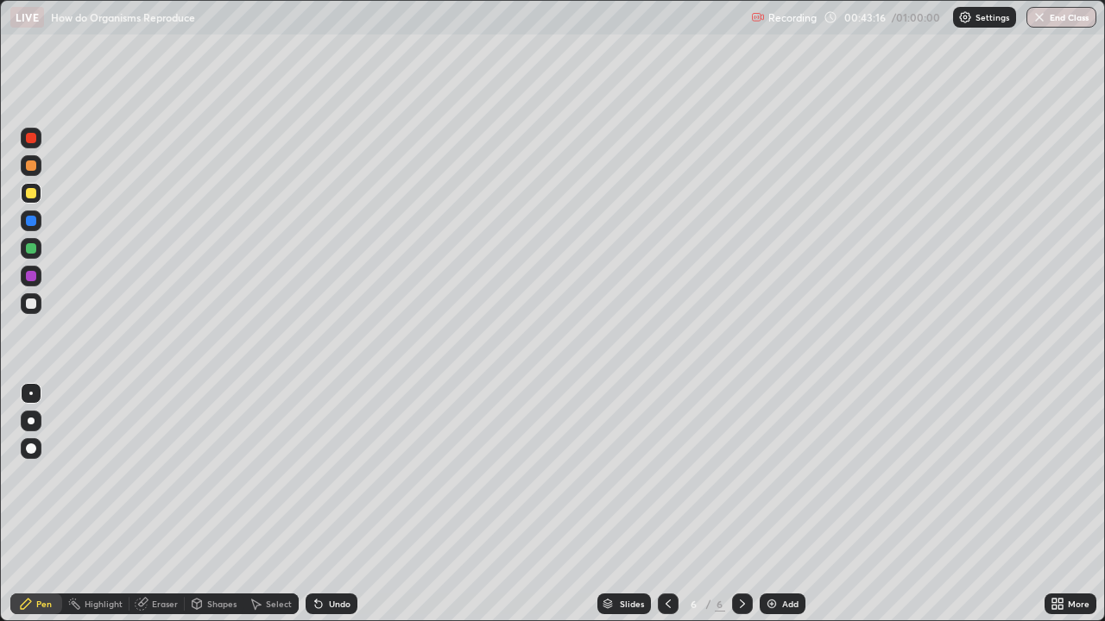
click at [37, 306] on div at bounding box center [31, 303] width 21 height 21
click at [34, 197] on div at bounding box center [31, 193] width 10 height 10
click at [895, 21] on button "End Class" at bounding box center [1061, 17] width 70 height 21
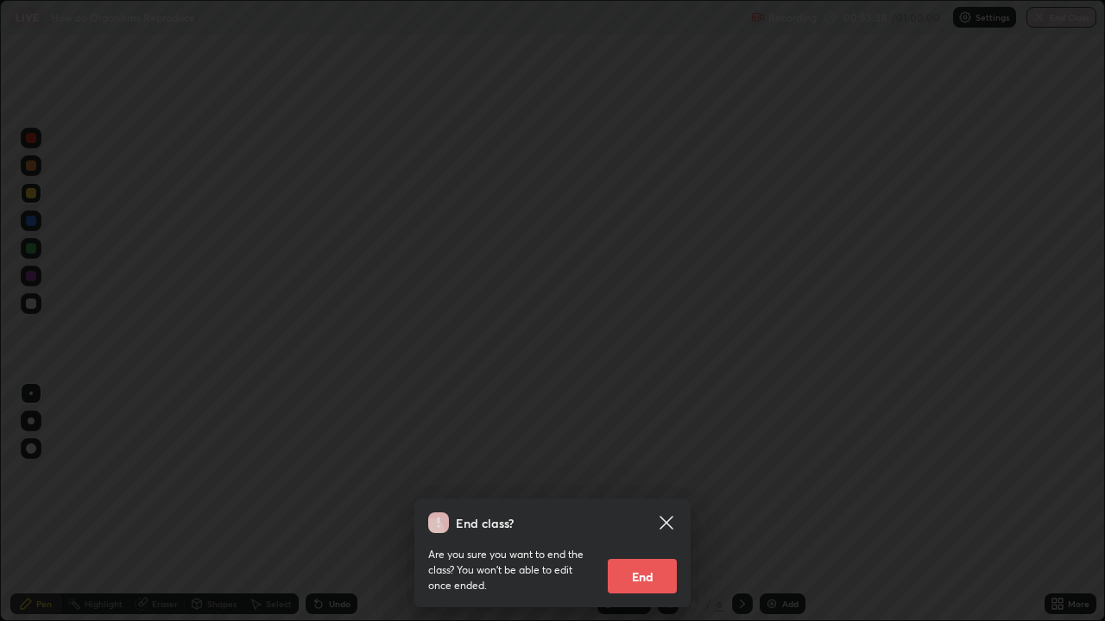
click at [643, 529] on button "End" at bounding box center [642, 576] width 69 height 35
